Goal: Check status

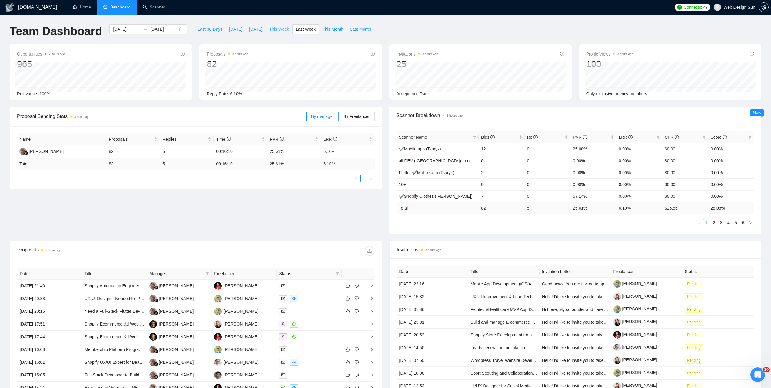
click at [269, 31] on span "This Week" at bounding box center [279, 29] width 20 height 7
type input "[DATE]"
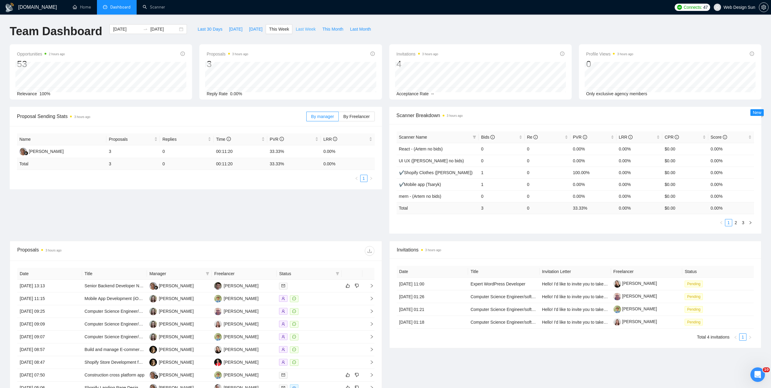
drag, startPoint x: 303, startPoint y: 31, endPoint x: 302, endPoint y: 181, distance: 150.0
click at [303, 176] on main "Team Dashboard [DATE] [DATE] Last 30 Days [DATE] [DATE] This Week Last Week Thi…" at bounding box center [386, 222] width 752 height 397
click at [296, 28] on span "Last Week" at bounding box center [306, 29] width 20 height 7
type input "[DATE]"
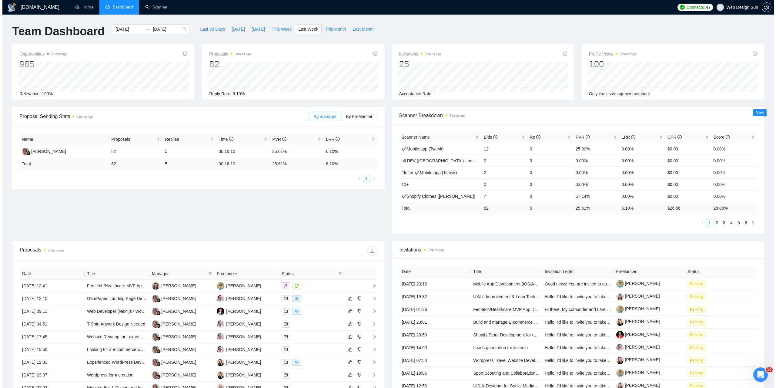
scroll to position [61, 0]
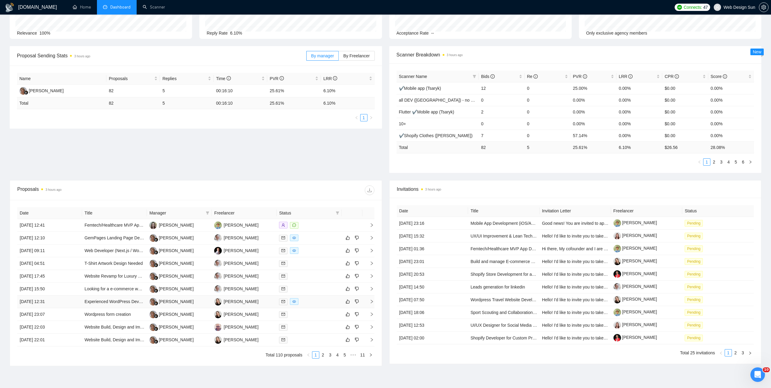
click at [303, 302] on div at bounding box center [309, 301] width 60 height 7
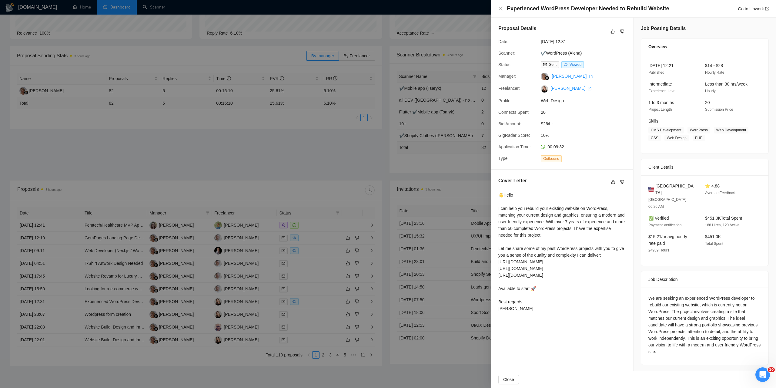
click at [250, 304] on div at bounding box center [388, 194] width 776 height 388
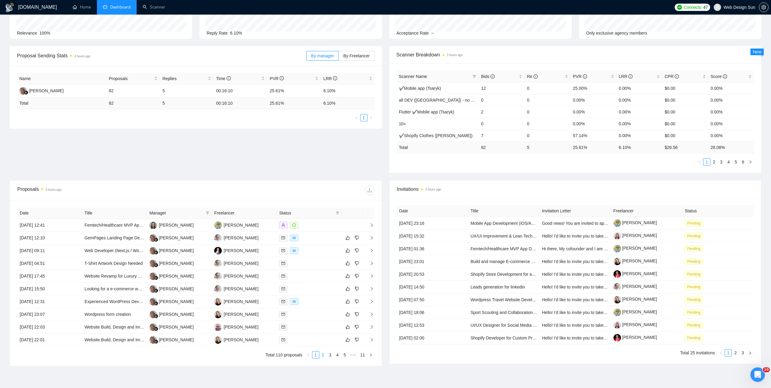
click at [324, 357] on link "2" at bounding box center [323, 354] width 7 height 7
click at [316, 303] on div at bounding box center [309, 301] width 60 height 7
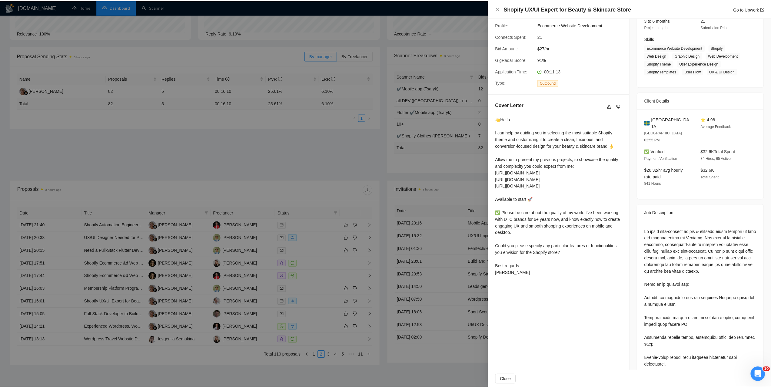
scroll to position [0, 0]
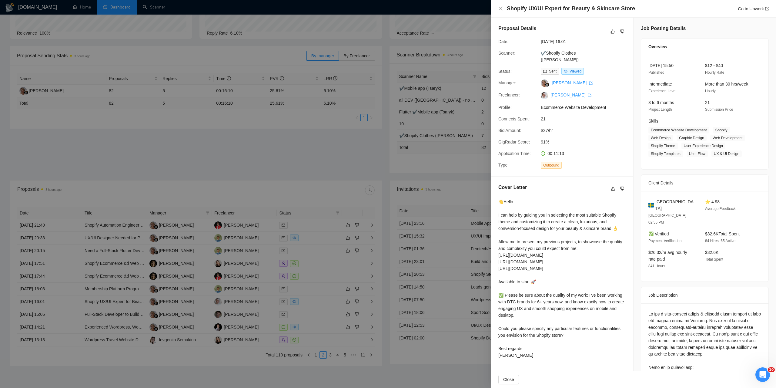
click at [463, 244] on div at bounding box center [388, 194] width 776 height 388
